Goal: Task Accomplishment & Management: Use online tool/utility

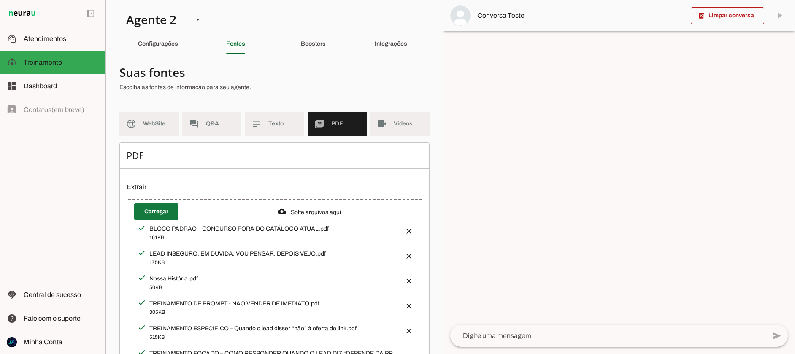
scroll to position [3, 0]
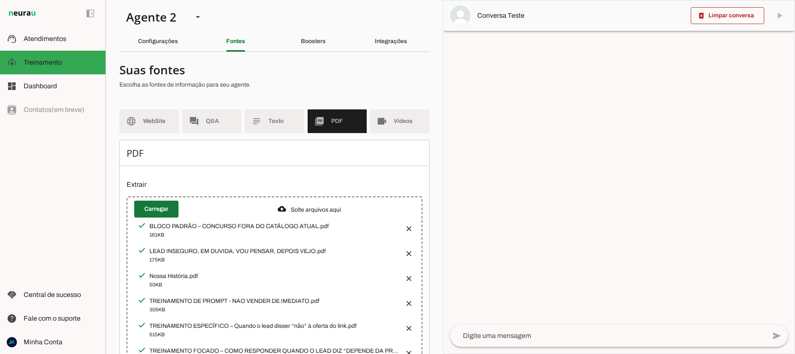
click at [160, 207] on span at bounding box center [156, 209] width 44 height 20
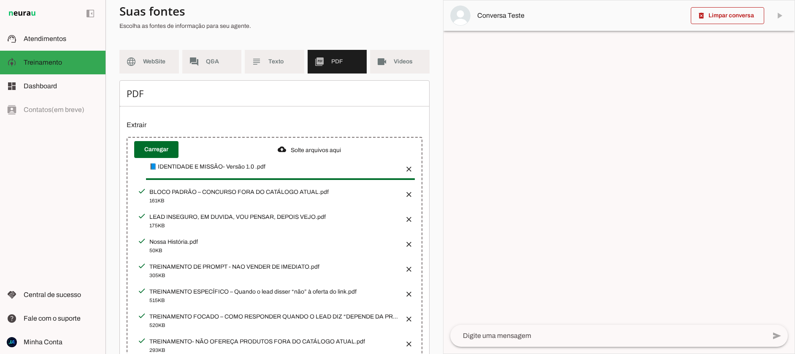
scroll to position [72, 0]
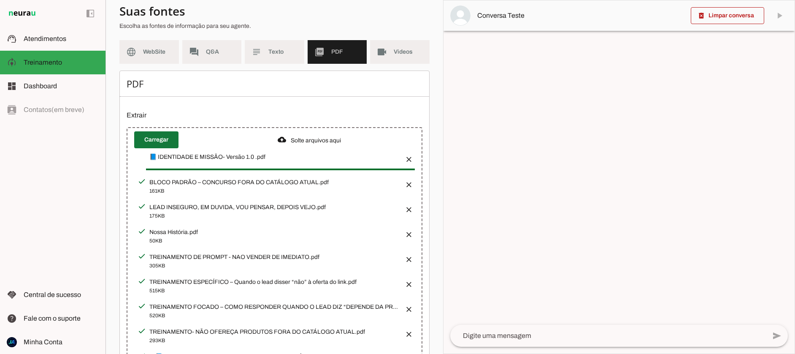
click at [154, 136] on span at bounding box center [156, 140] width 44 height 20
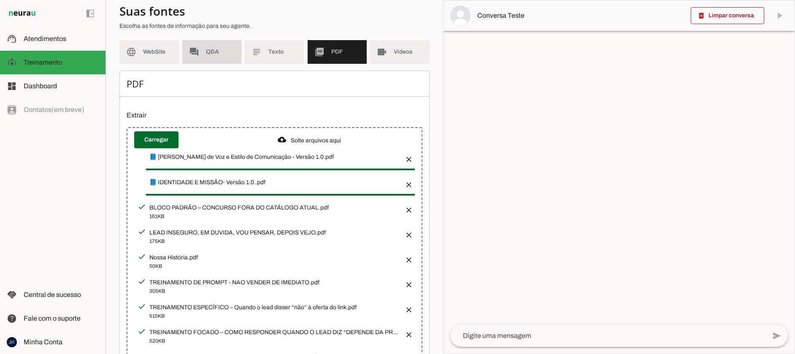
click at [206, 51] on span "Q&A" at bounding box center [220, 52] width 29 height 8
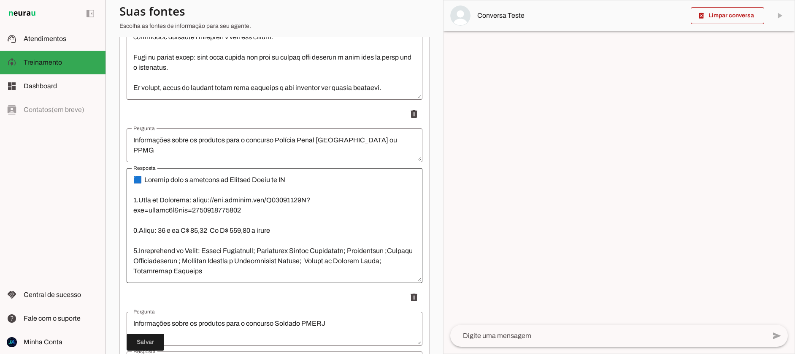
scroll to position [262, 0]
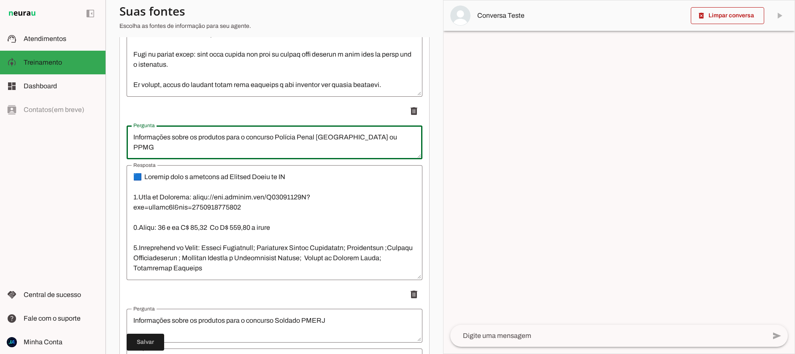
drag, startPoint x: 132, startPoint y: 137, endPoint x: 406, endPoint y: 140, distance: 273.9
click at [406, 140] on textarea "Informações sobre os produtos para o concurso Polícia Penal [GEOGRAPHIC_DATA] o…" at bounding box center [275, 142] width 296 height 20
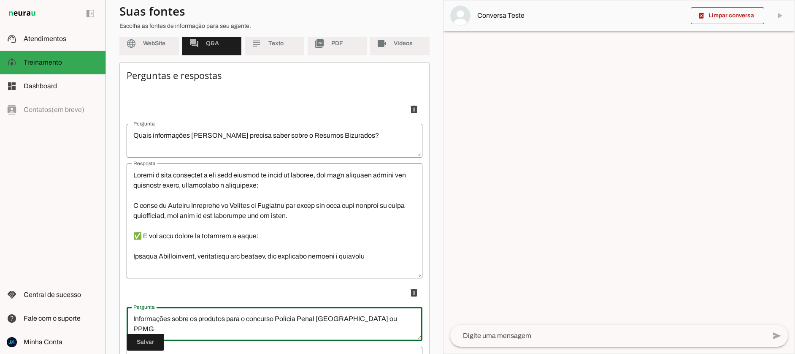
scroll to position [77, 0]
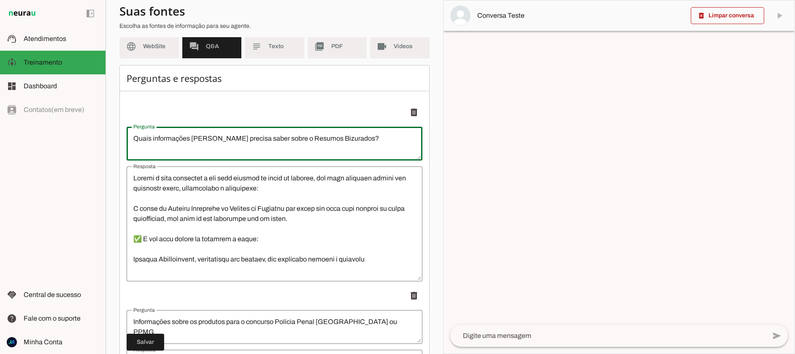
drag, startPoint x: 136, startPoint y: 137, endPoint x: 361, endPoint y: 135, distance: 225.4
click at [380, 137] on textarea "Quais informações [PERSON_NAME] precisa saber sobre o Resumos Bizurados?" at bounding box center [275, 143] width 296 height 20
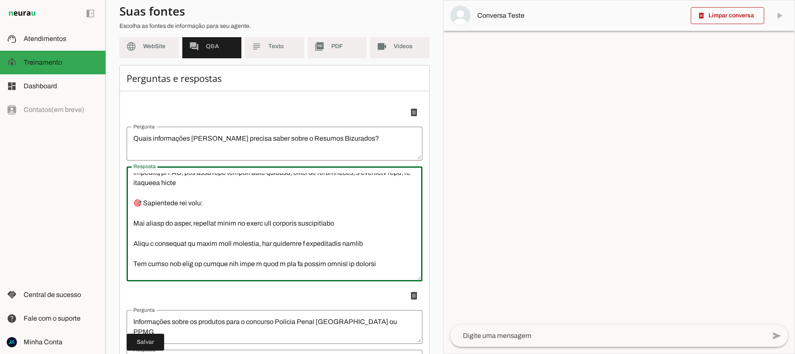
scroll to position [263, 0]
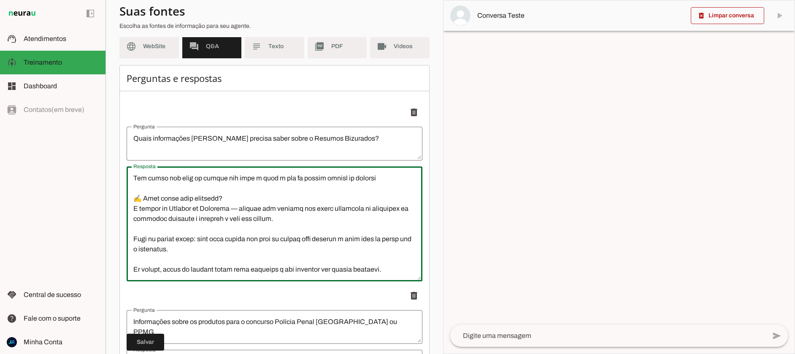
drag, startPoint x: 134, startPoint y: 178, endPoint x: 234, endPoint y: 257, distance: 128.0
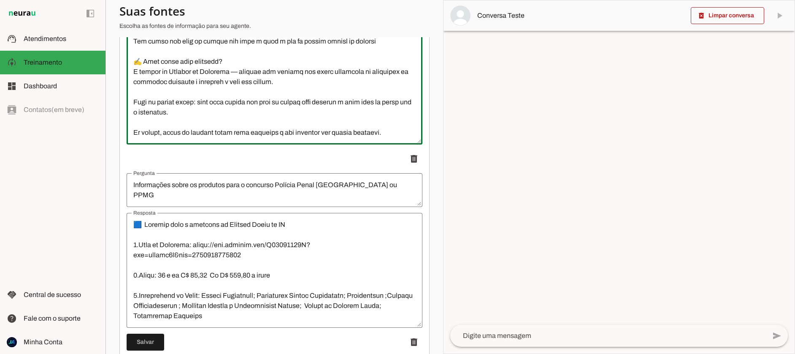
scroll to position [284, 0]
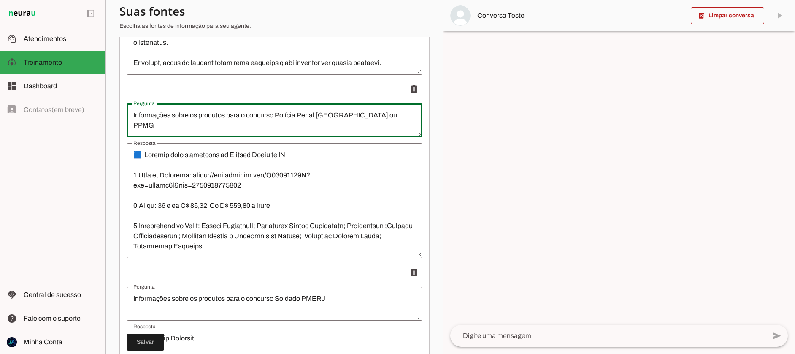
drag, startPoint x: 136, startPoint y: 114, endPoint x: 382, endPoint y: 122, distance: 245.8
click at [382, 123] on textarea "Informações sobre os produtos para o concurso Polícia Penal [GEOGRAPHIC_DATA] o…" at bounding box center [275, 120] width 296 height 20
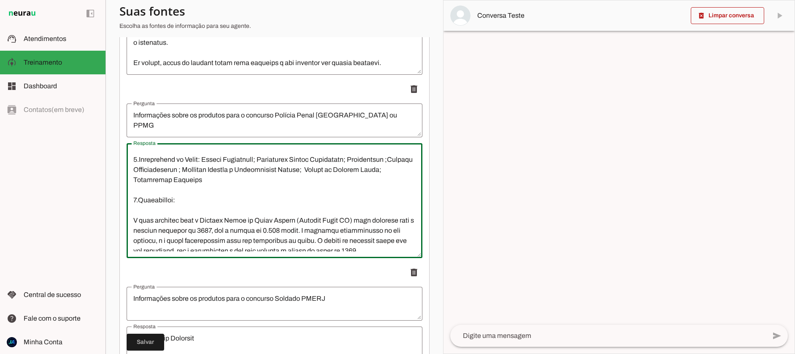
scroll to position [172, 0]
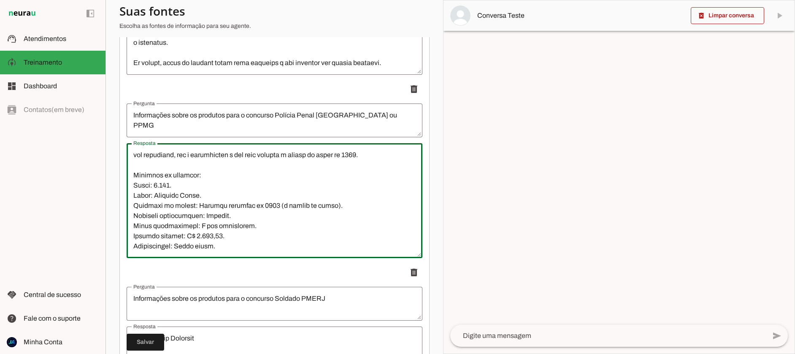
drag, startPoint x: 133, startPoint y: 153, endPoint x: 172, endPoint y: 260, distance: 114.2
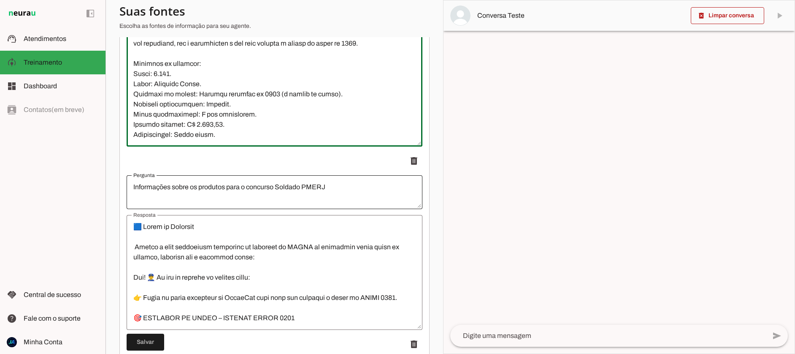
scroll to position [428, 0]
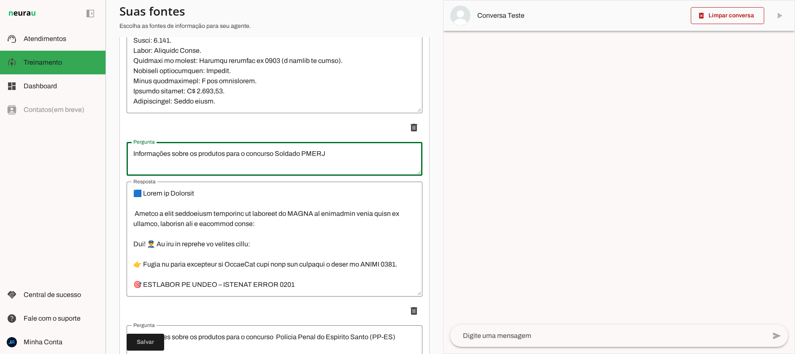
drag, startPoint x: 134, startPoint y: 154, endPoint x: 331, endPoint y: 156, distance: 197.1
click at [332, 157] on textarea "Informações sobre os produtos para o concurso Soldado PMERJ" at bounding box center [275, 159] width 296 height 20
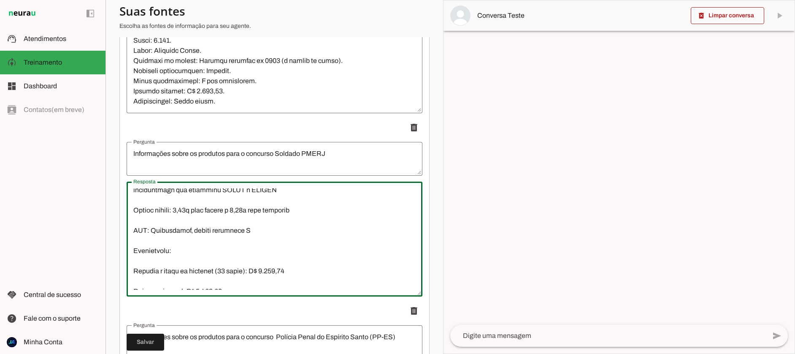
scroll to position [699, 0]
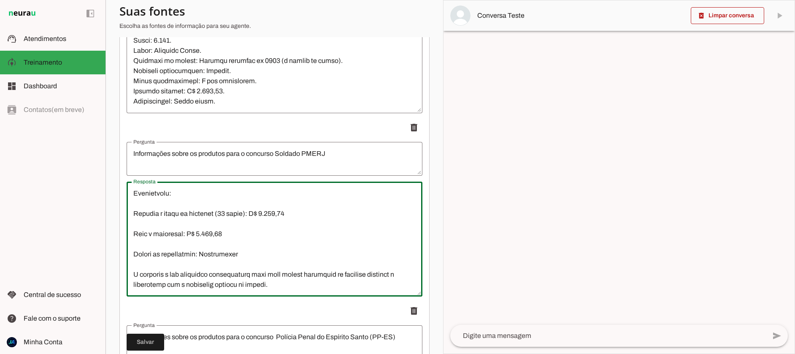
drag, startPoint x: 135, startPoint y: 200, endPoint x: 295, endPoint y: 275, distance: 175.8
click at [297, 276] on textarea "Resposta" at bounding box center [275, 238] width 296 height 101
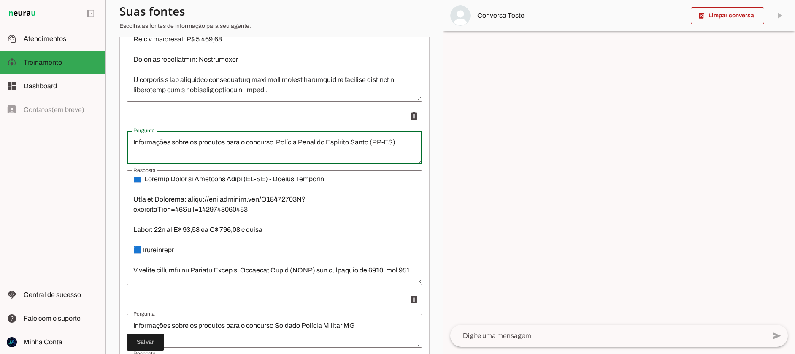
scroll to position [625, 0]
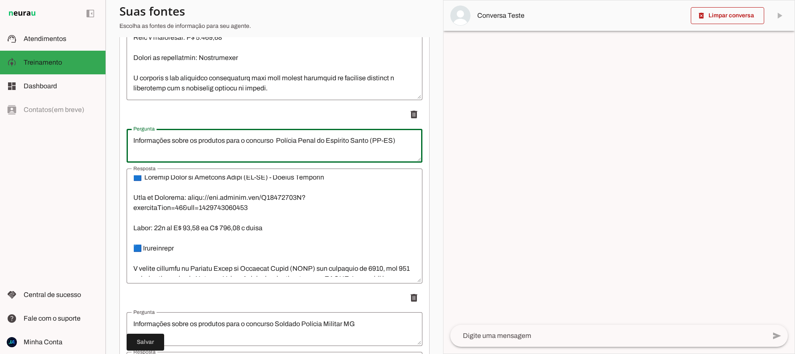
drag, startPoint x: 133, startPoint y: 142, endPoint x: 431, endPoint y: 146, distance: 297.2
click at [435, 147] on section "Agente 1 Agente 2 Criar Agente Você atingiu o limite de IAs Neurau permitidas. …" at bounding box center [275, 177] width 338 height 354
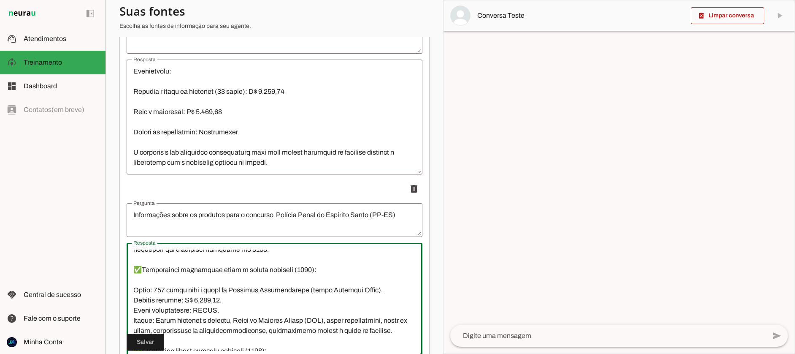
scroll to position [192, 0]
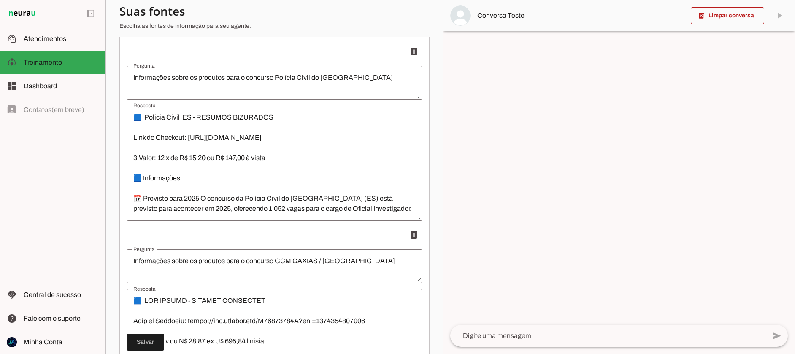
drag, startPoint x: 133, startPoint y: 255, endPoint x: 213, endPoint y: 313, distance: 98.8
click at [201, 348] on ul "delete delete delete delete delete delete delete delete delete delete delete" at bounding box center [275, 314] width 296 height 2387
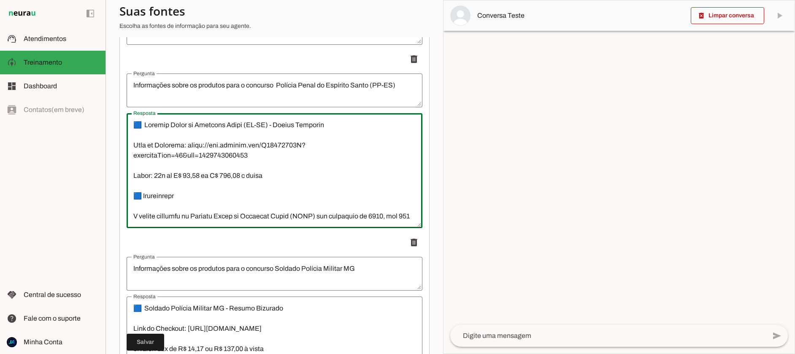
scroll to position [77, 0]
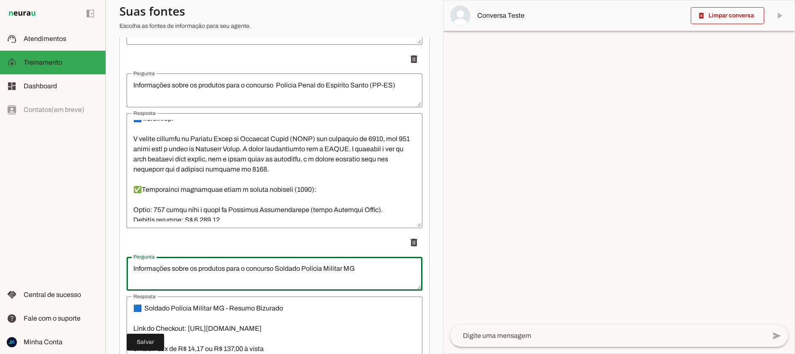
drag, startPoint x: 132, startPoint y: 269, endPoint x: 358, endPoint y: 269, distance: 226.2
click at [358, 269] on textarea "Informações sobre os produtos para o concurso Soldado Polícia Militar MG" at bounding box center [275, 273] width 296 height 20
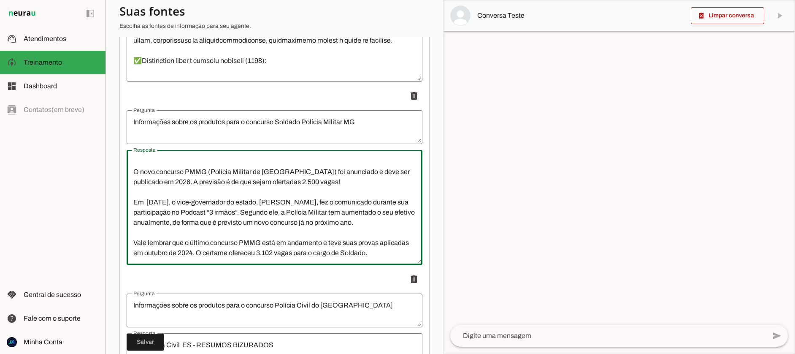
scroll to position [832, 0]
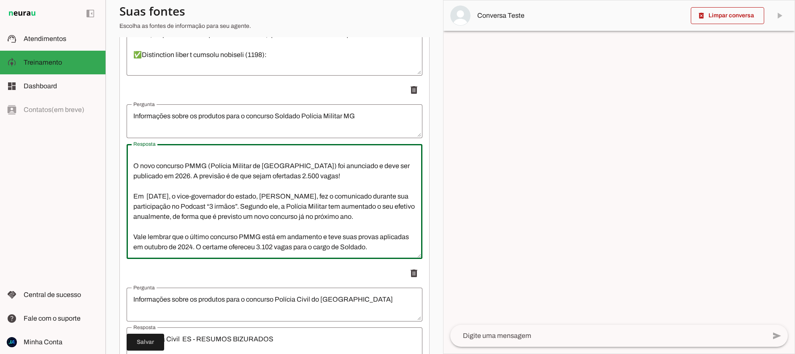
drag, startPoint x: 132, startPoint y: 274, endPoint x: 376, endPoint y: 244, distance: 246.6
click at [380, 245] on textarea "🟦 Soldado Polícia Militar MG - Resumo Bizurado Link do Checkout: [URL][DOMAIN_N…" at bounding box center [275, 201] width 296 height 101
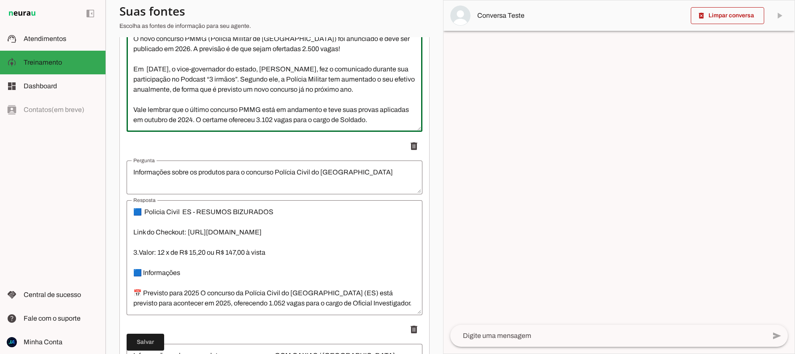
scroll to position [968, 0]
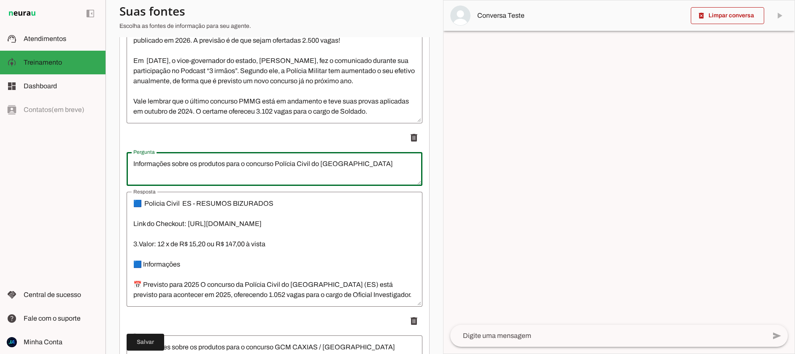
drag, startPoint x: 132, startPoint y: 164, endPoint x: 379, endPoint y: 160, distance: 247.4
click at [384, 162] on textarea "Informações sobre os produtos para o concurso Polícia Civil do [GEOGRAPHIC_DATA]" at bounding box center [275, 169] width 296 height 20
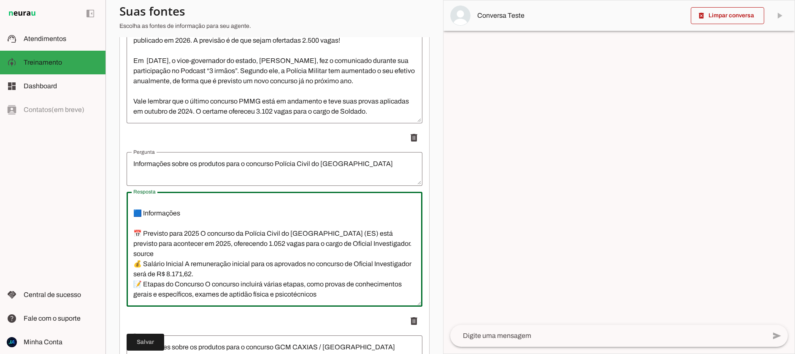
scroll to position [71, 0]
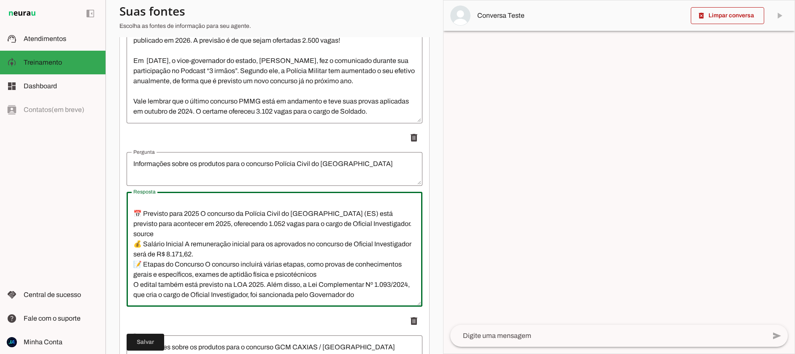
drag, startPoint x: 133, startPoint y: 202, endPoint x: 186, endPoint y: 306, distance: 116.8
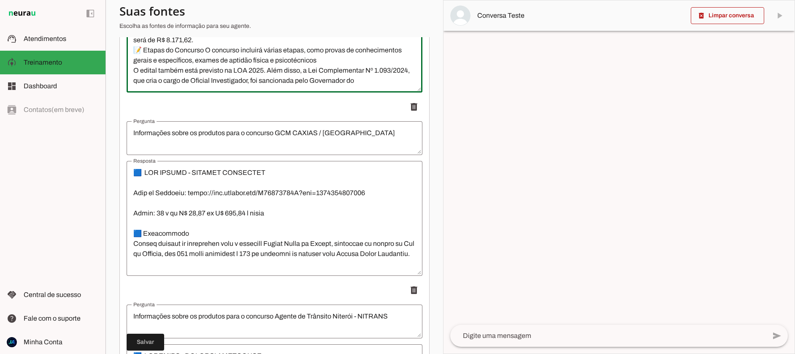
scroll to position [1210, 0]
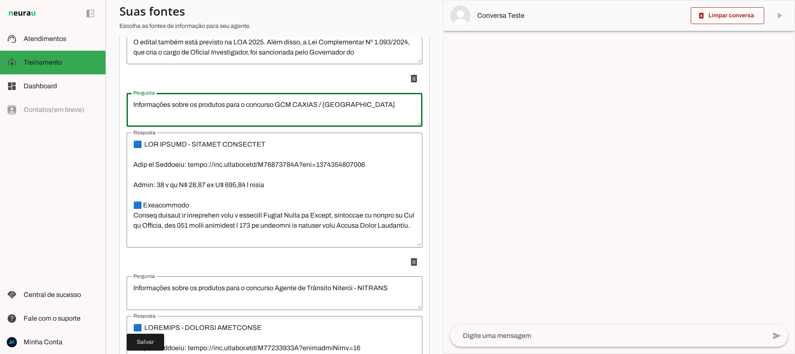
drag, startPoint x: 134, startPoint y: 104, endPoint x: 403, endPoint y: 113, distance: 269.8
click at [403, 113] on textarea "Informações sobre os produtos para o concurso GCM CAXIAS / [GEOGRAPHIC_DATA]" at bounding box center [275, 110] width 296 height 20
click at [253, 81] on p "delete" at bounding box center [275, 78] width 296 height 17
click at [211, 261] on p "delete" at bounding box center [275, 261] width 296 height 17
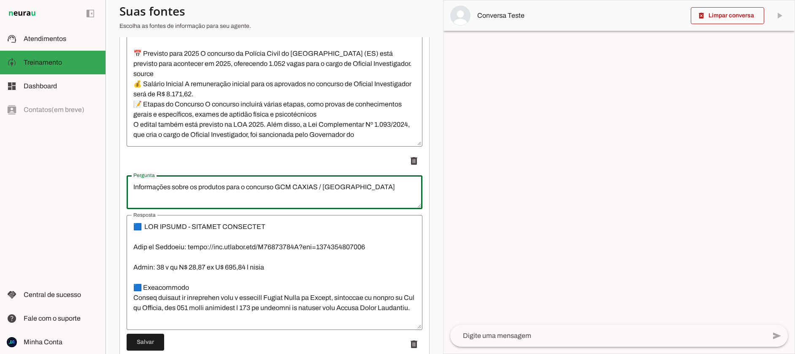
scroll to position [1124, 0]
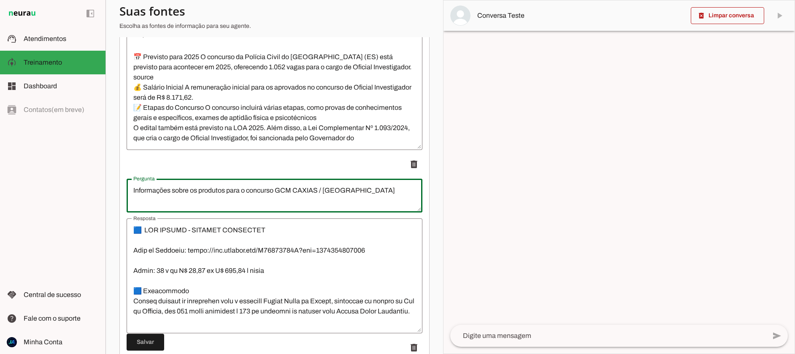
click at [269, 162] on p "delete" at bounding box center [275, 164] width 296 height 17
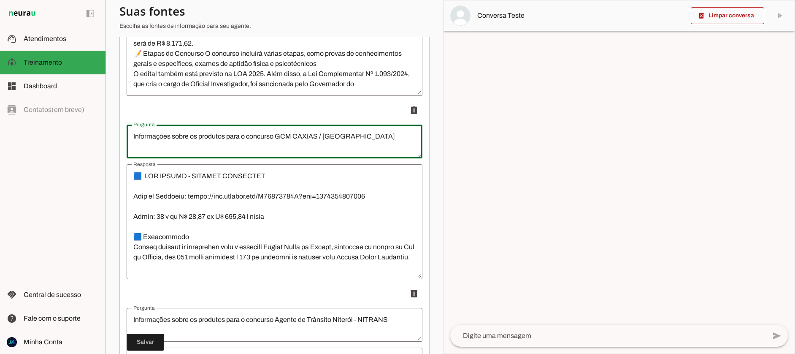
scroll to position [1183, 0]
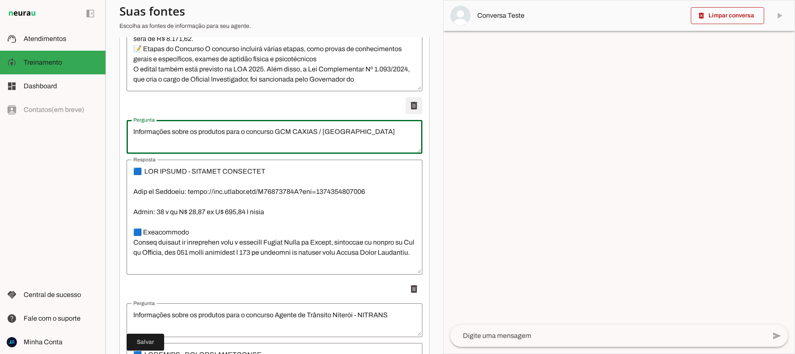
click at [413, 106] on span at bounding box center [414, 105] width 20 height 20
type textarea "Informações sobre os produtos para o concurso Agente de Trânsito Niterói - NITR…"
type textarea "🟦 LOREMIPS - DOLORSI AMETCONSE Adip el Seddoeiu: tempo://inc.utlabor.etd/M48812…"
type textarea "Informações sobre os produtos para o concurso Polícia Civil MG - PCMG"
type textarea "🟦 Investigador Polícia Civil MG - Resumo Bizurado Link do Checkout: [URL][DOMAI…"
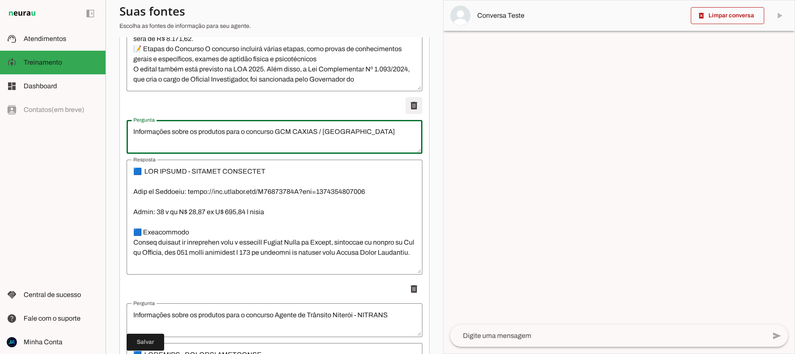
type textarea "Informações sobre os produtos para o concurso Polícia Militar de [GEOGRAPHIC_DA…"
type textarea "🟦 Soldado Polícia Militar [GEOGRAPHIC_DATA] - (PM-[GEOGRAPHIC_DATA]) - Resumo B…"
type textarea "Informações sobre os produtos para o concurso Departamento Geral de Ações Socio…"
type textarea "🟦 LOREMI DO - Sitame Consecte Adip el Seddoeiu: tempo://inc.utlabor.etd/M994966…"
type textarea "Módulo Isolado de Lei de Execução Penal - LEP - Lei 7210"
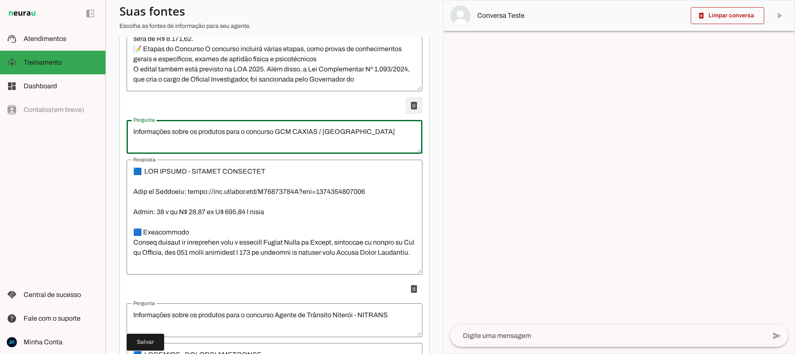
type textarea "🟦 Módulo Isolado - Lei de Execução Penal (LEP) - Resumo Bizurado Link do Checko…"
type textarea "Informações sobre os produtos para o concurso Bombeiro Militar do [GEOGRAPHIC_D…"
type textarea "🟦 LOREMI Dolorsi - Ametco Adipisci 9.Elit se Doeiusmo: tempo://inc.utlabor.etd/…"
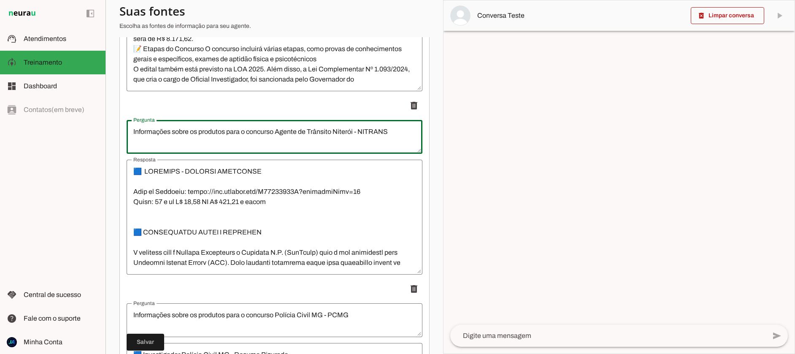
drag, startPoint x: 164, startPoint y: 133, endPoint x: 406, endPoint y: 133, distance: 241.8
click at [406, 133] on textarea "Informações sobre os produtos para o concurso Agente de Trânsito Niterói - NITR…" at bounding box center [275, 137] width 296 height 20
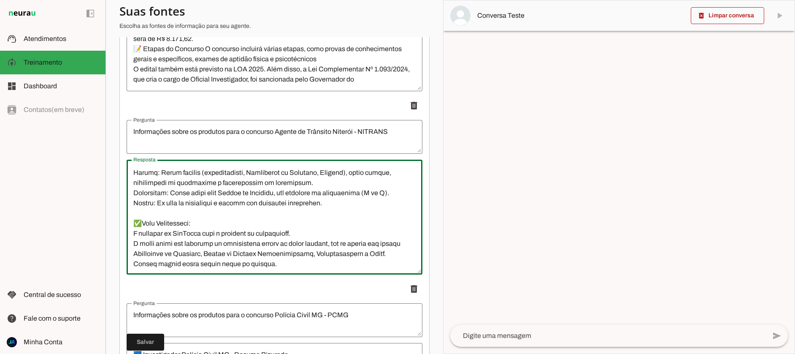
scroll to position [223, 0]
drag, startPoint x: 132, startPoint y: 169, endPoint x: 271, endPoint y: 261, distance: 166.6
click at [277, 277] on ul "delete delete delete delete delete delete delete delete delete delete delete" at bounding box center [275, 94] width 296 height 2204
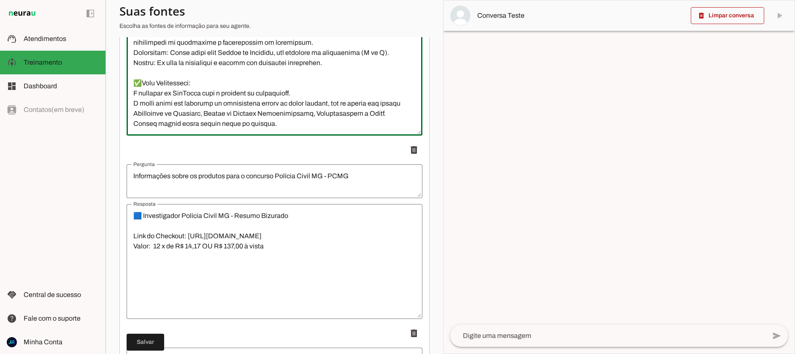
scroll to position [1324, 0]
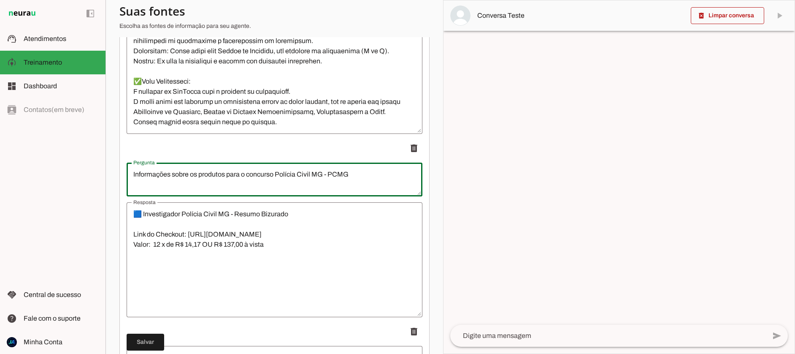
drag, startPoint x: 132, startPoint y: 173, endPoint x: 338, endPoint y: 178, distance: 206.9
click at [368, 184] on textarea "Informações sobre os produtos para o concurso Polícia Civil MG - PCMG" at bounding box center [275, 179] width 296 height 20
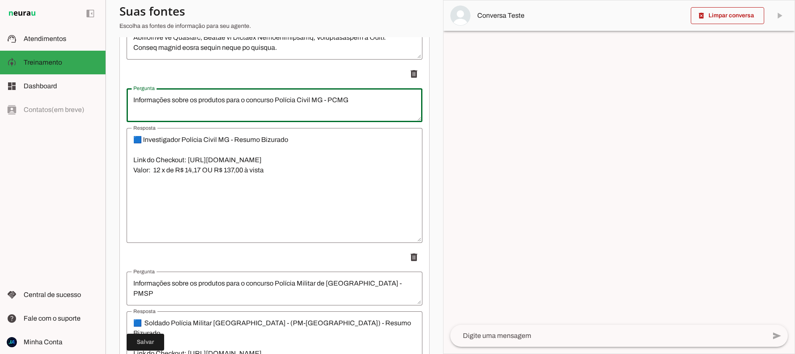
scroll to position [1399, 0]
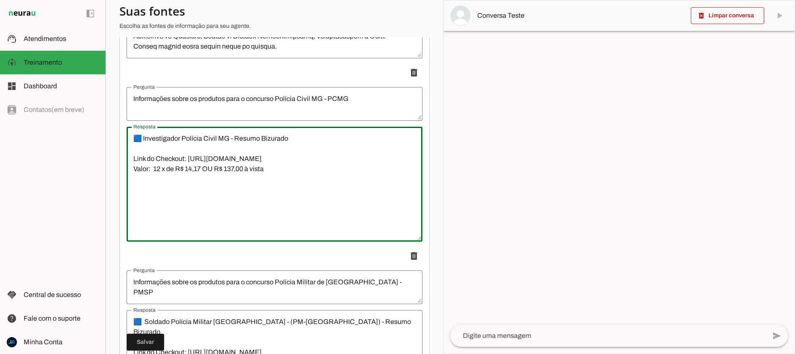
drag, startPoint x: 157, startPoint y: 148, endPoint x: 295, endPoint y: 187, distance: 144.2
click at [295, 187] on textarea "🟦 Investigador Polícia Civil MG - Resumo Bizurado Link do Checkout: [URL][DOMAI…" at bounding box center [275, 183] width 296 height 101
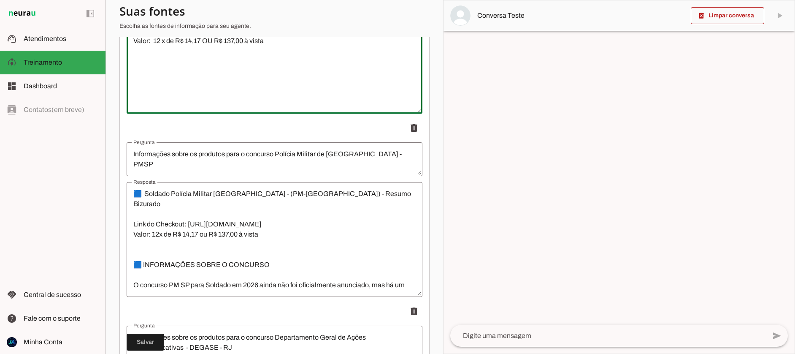
scroll to position [1578, 0]
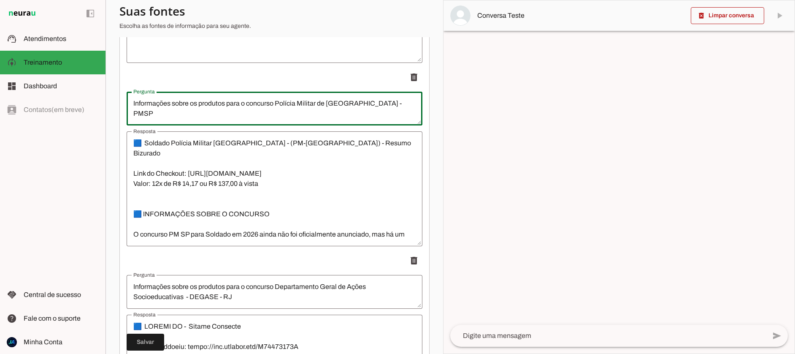
drag, startPoint x: 131, startPoint y: 103, endPoint x: 393, endPoint y: 102, distance: 261.7
click at [406, 102] on textarea "Informações sobre os produtos para o concurso Polícia Militar de [GEOGRAPHIC_DA…" at bounding box center [275, 108] width 296 height 20
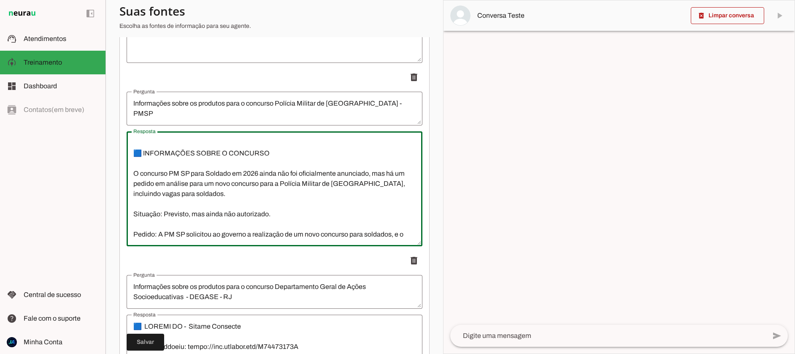
scroll to position [101, 0]
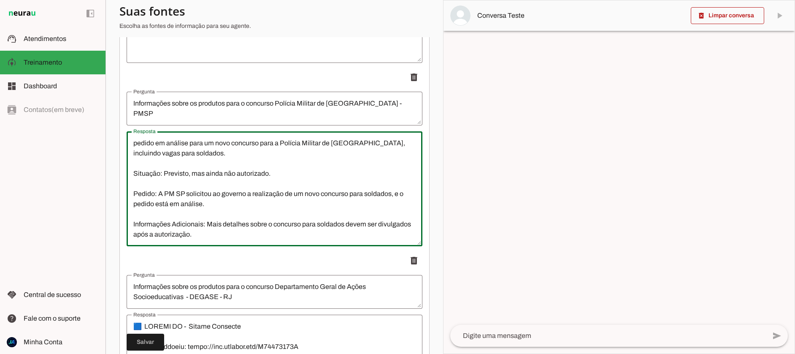
drag, startPoint x: 132, startPoint y: 142, endPoint x: 179, endPoint y: 250, distance: 117.9
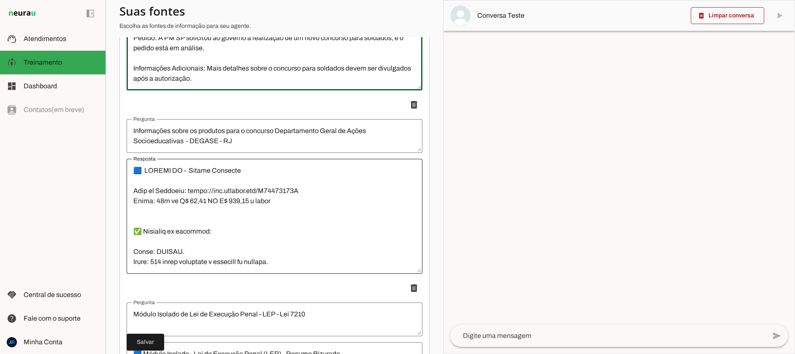
scroll to position [1734, 0]
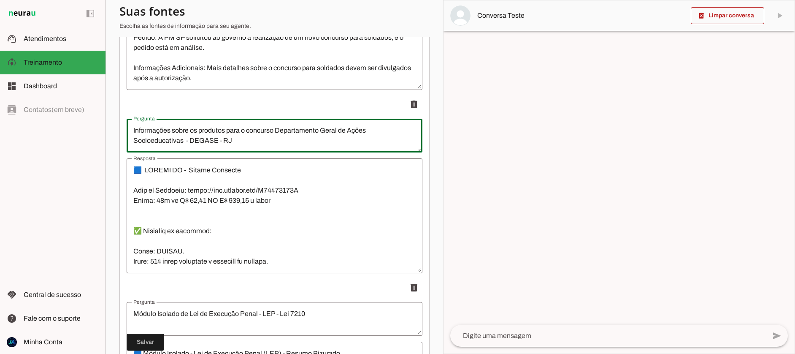
drag, startPoint x: 141, startPoint y: 131, endPoint x: 238, endPoint y: 140, distance: 97.5
click at [240, 141] on textarea "Informações sobre os produtos para o concurso Departamento Geral de Ações Socio…" at bounding box center [275, 135] width 296 height 20
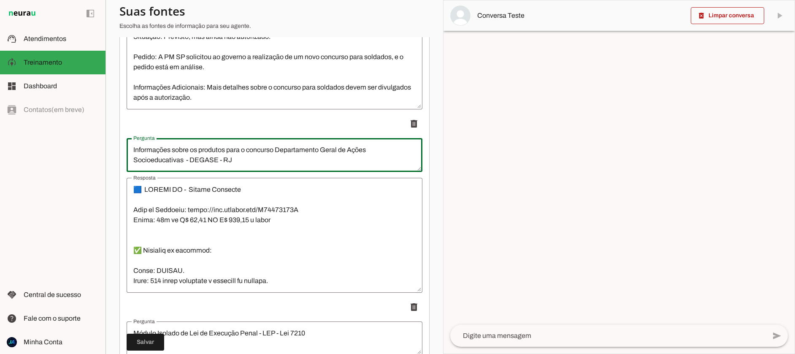
scroll to position [1706, 0]
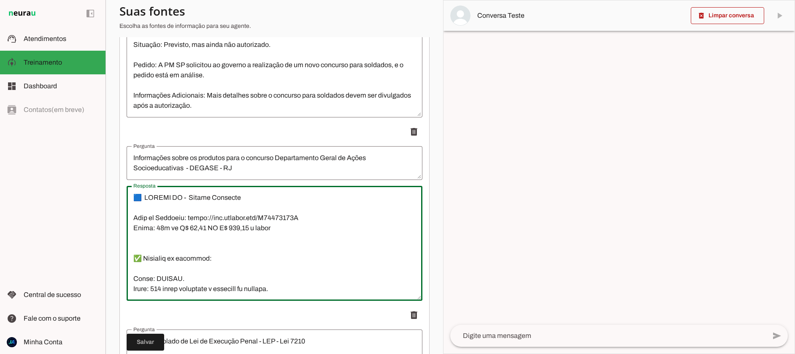
drag, startPoint x: 133, startPoint y: 217, endPoint x: 301, endPoint y: 217, distance: 168.4
click at [301, 217] on textarea "Resposta" at bounding box center [275, 242] width 296 height 101
drag, startPoint x: 165, startPoint y: 234, endPoint x: 141, endPoint y: 225, distance: 25.6
click at [165, 234] on textarea "Resposta" at bounding box center [275, 242] width 296 height 101
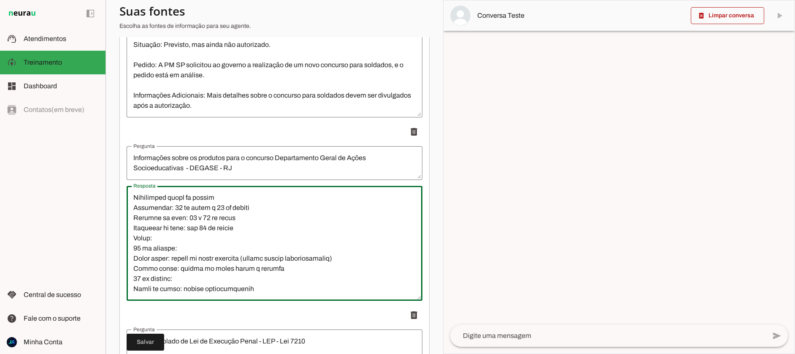
scroll to position [1718, 0]
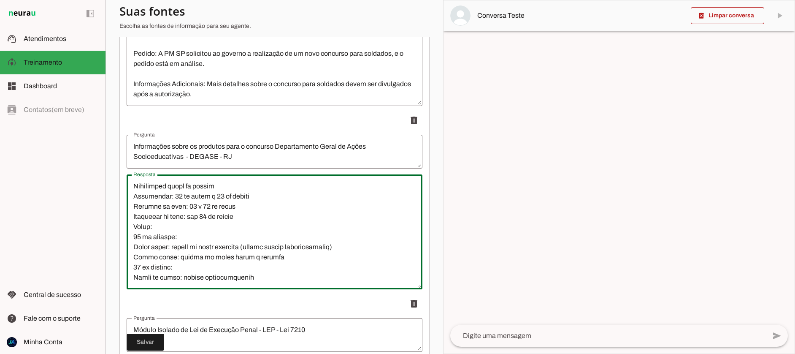
drag, startPoint x: 134, startPoint y: 200, endPoint x: 177, endPoint y: 306, distance: 113.7
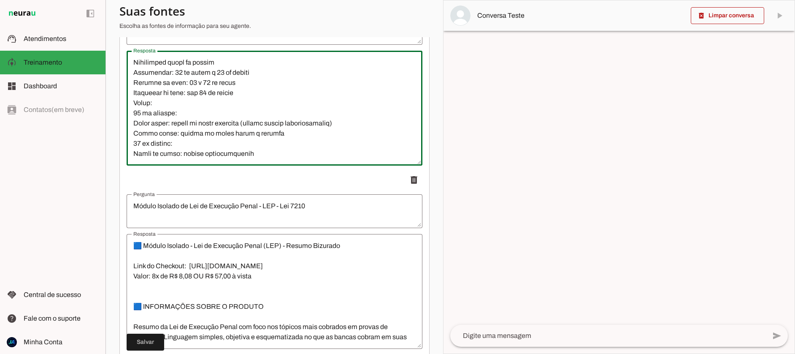
scroll to position [1940, 0]
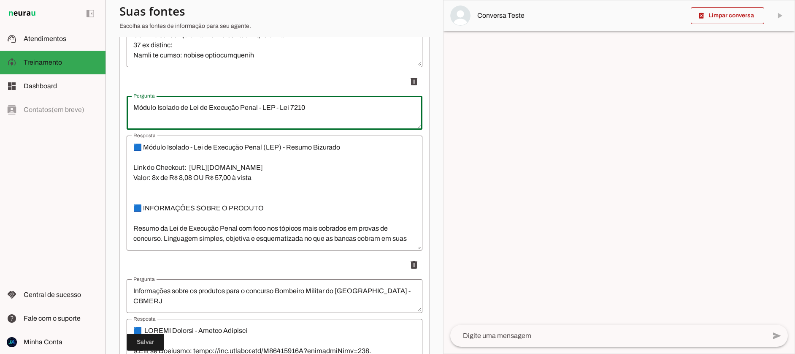
drag, startPoint x: 165, startPoint y: 106, endPoint x: 331, endPoint y: 111, distance: 165.9
click at [331, 111] on textarea "Módulo Isolado de Lei de Execução Penal - LEP - Lei 7210" at bounding box center [275, 113] width 296 height 20
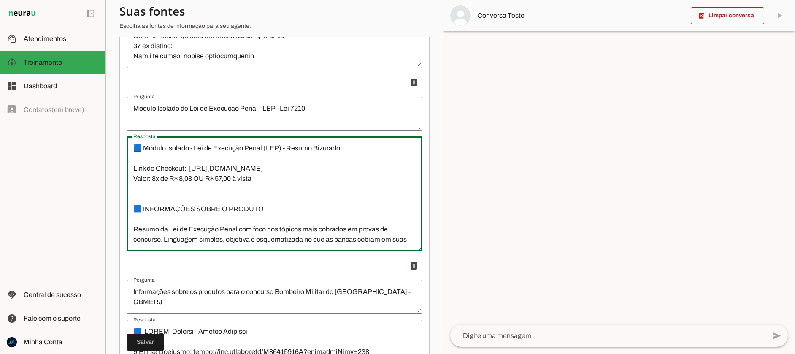
scroll to position [41, 0]
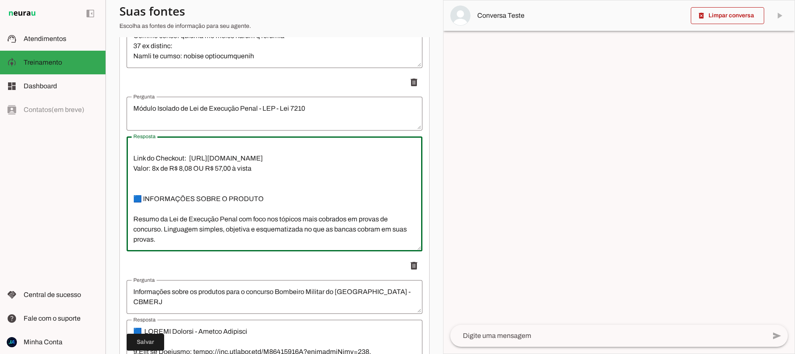
drag, startPoint x: 133, startPoint y: 148, endPoint x: 217, endPoint y: 231, distance: 118.5
click at [225, 244] on textarea "🟦 Módulo Isolado - Lei de Execução Penal (LEP) - Resumo Bizurado Link do Checko…" at bounding box center [275, 193] width 296 height 101
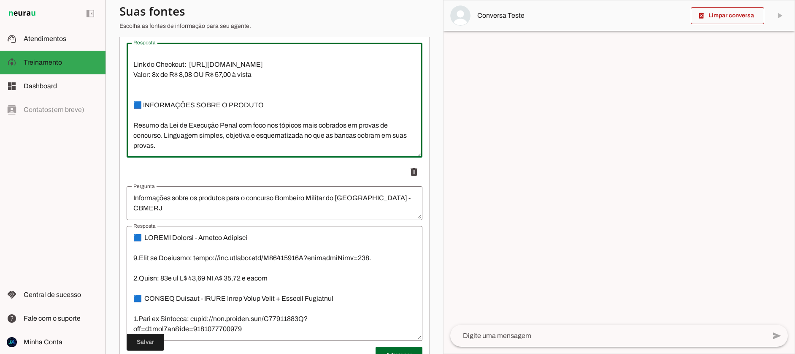
scroll to position [2055, 0]
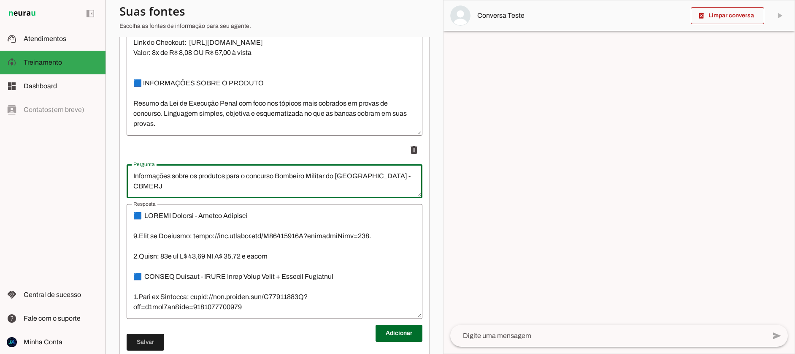
drag, startPoint x: 132, startPoint y: 177, endPoint x: 395, endPoint y: 181, distance: 263.0
click at [395, 181] on textarea "Informações sobre os produtos para o concurso Bombeiro Militar do [GEOGRAPHIC_D…" at bounding box center [275, 181] width 296 height 20
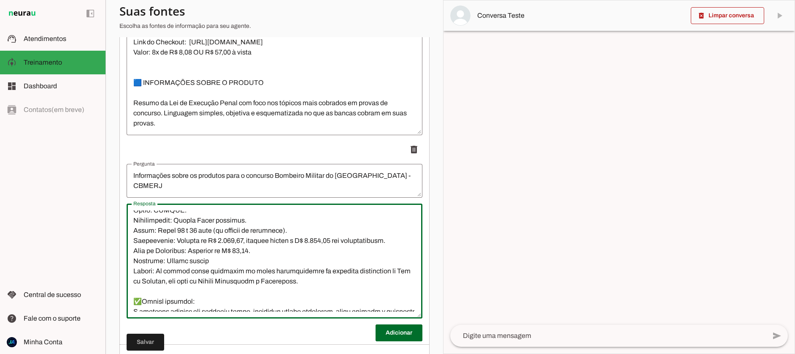
scroll to position [284, 0]
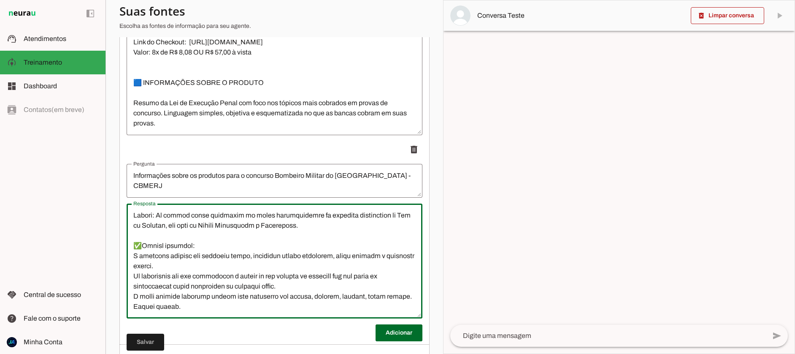
drag, startPoint x: 133, startPoint y: 216, endPoint x: 191, endPoint y: 284, distance: 89.8
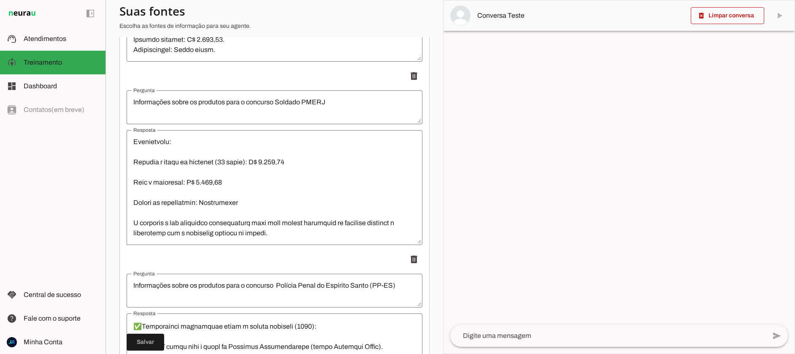
scroll to position [192, 0]
